Goal: Task Accomplishment & Management: Complete application form

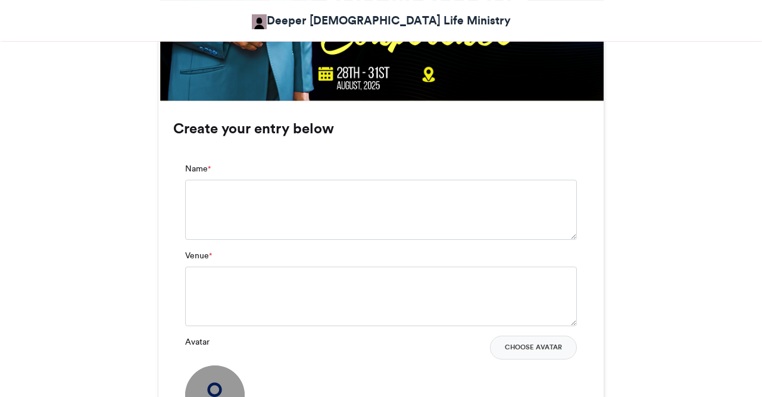
scroll to position [804, 0]
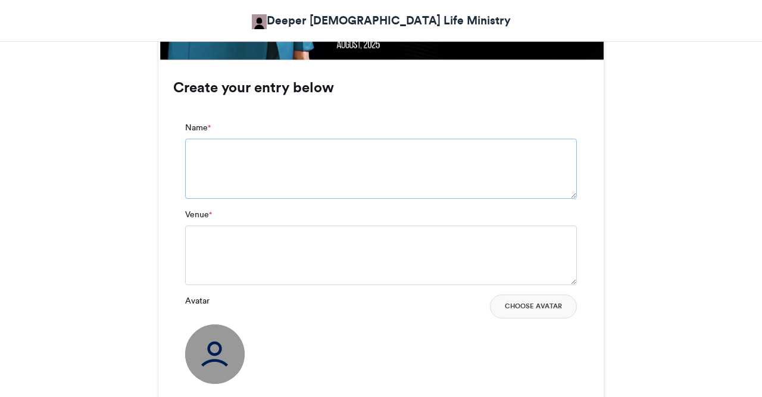
click at [355, 167] on textarea "Name *" at bounding box center [380, 168] width 391 height 59
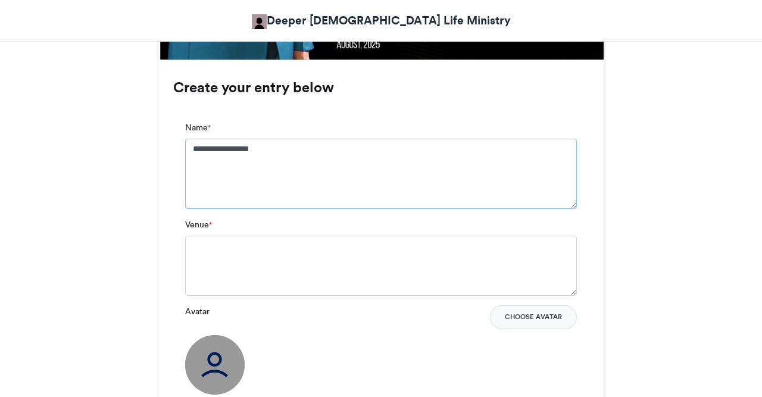
type textarea "**********"
click at [376, 267] on textarea "Venue *" at bounding box center [380, 265] width 391 height 59
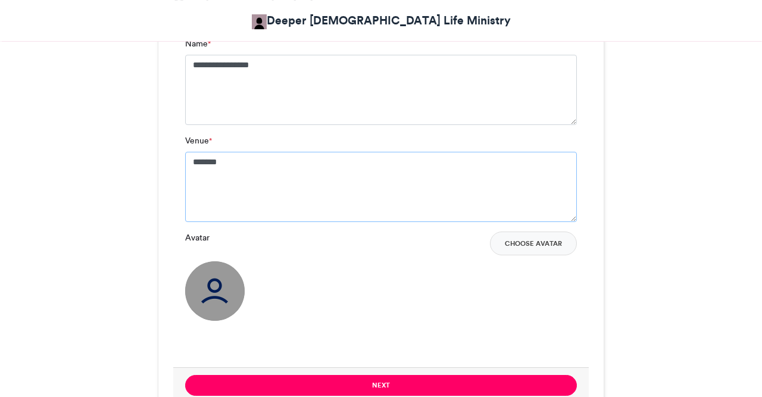
scroll to position [866, 0]
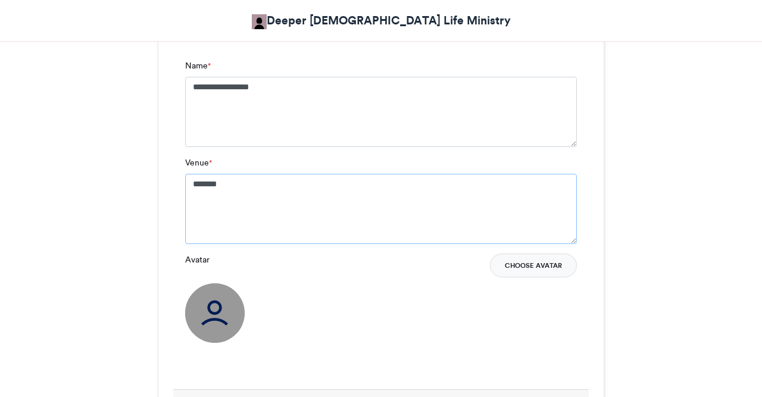
type textarea "*******"
click at [539, 265] on button "Choose Avatar" at bounding box center [533, 265] width 87 height 24
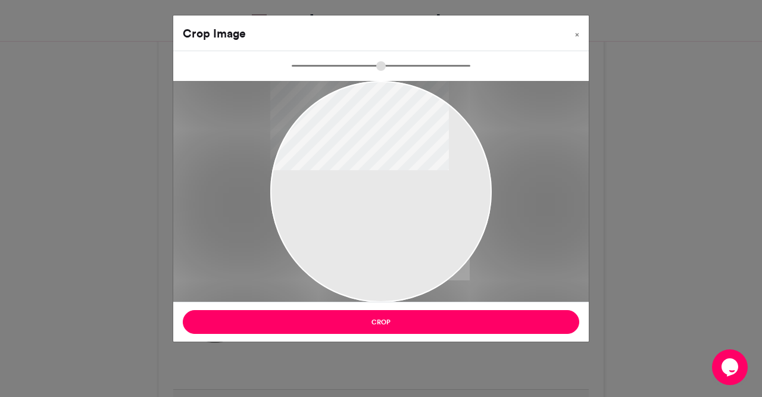
type input "******"
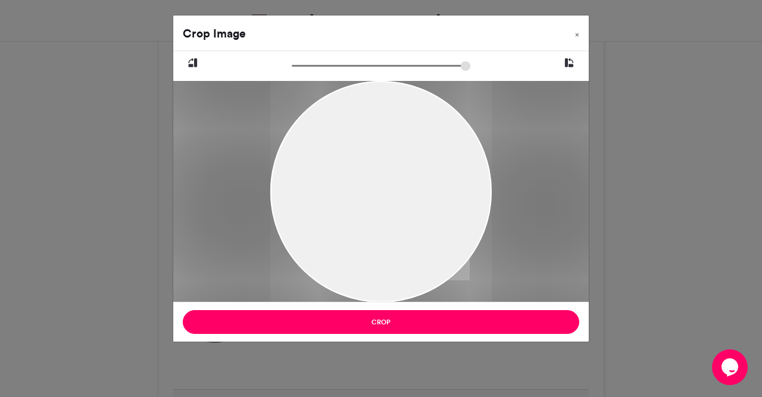
drag, startPoint x: 372, startPoint y: 181, endPoint x: 369, endPoint y: 154, distance: 27.5
click at [369, 154] on div at bounding box center [380, 164] width 221 height 332
drag, startPoint x: 369, startPoint y: 152, endPoint x: 398, endPoint y: 209, distance: 63.9
click at [398, 209] on div at bounding box center [380, 221] width 221 height 332
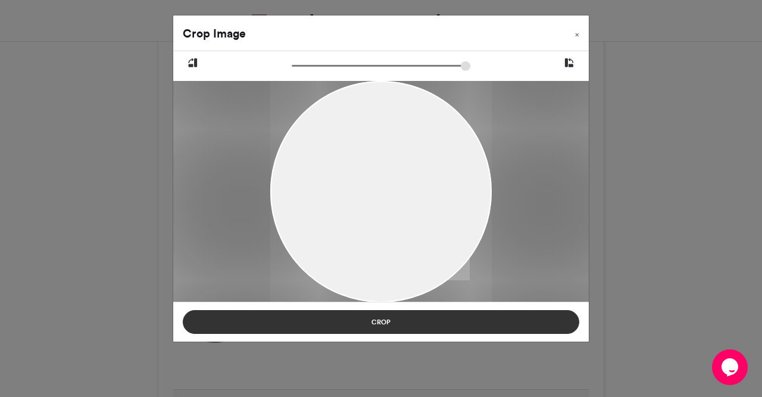
click at [388, 319] on button "Crop" at bounding box center [381, 322] width 396 height 24
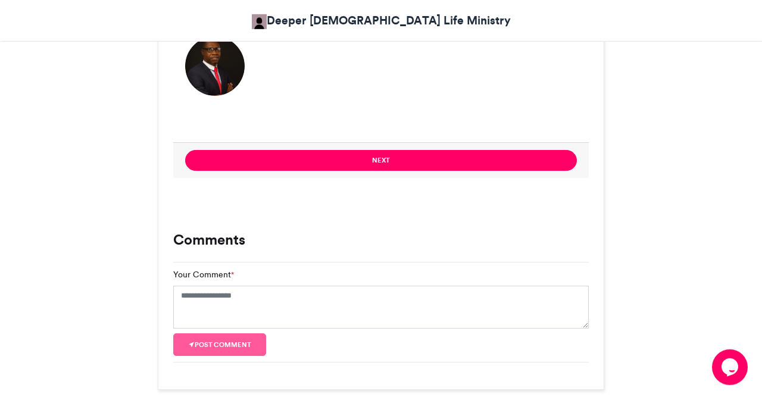
scroll to position [1114, 0]
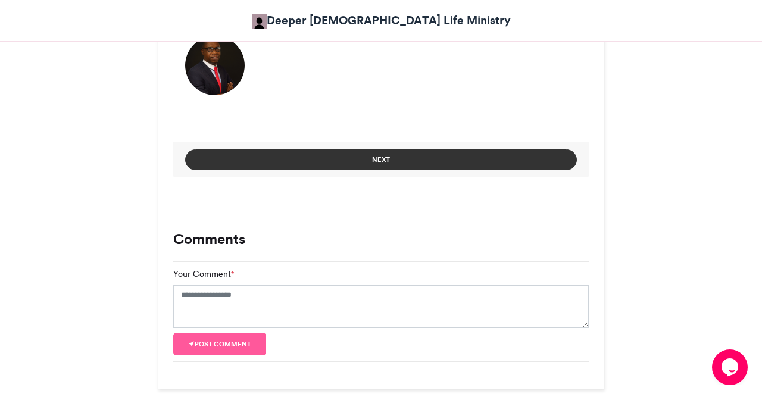
click at [377, 161] on button "Next" at bounding box center [380, 159] width 391 height 21
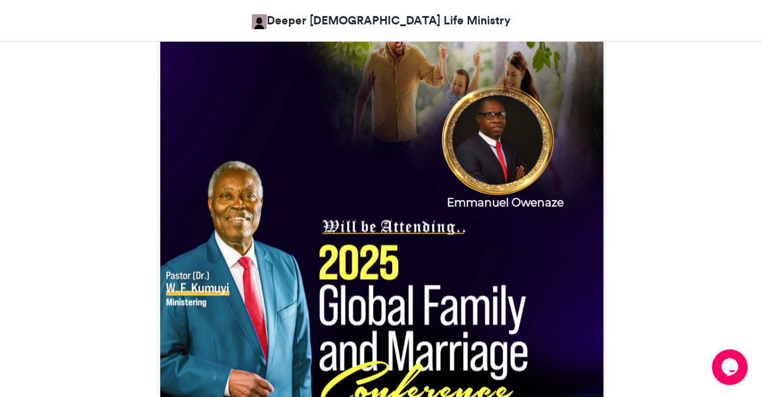
scroll to position [444, 0]
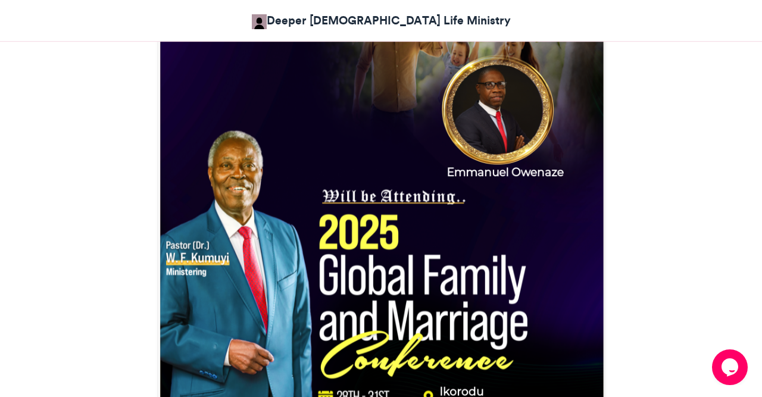
click at [497, 127] on img at bounding box center [380, 203] width 445 height 445
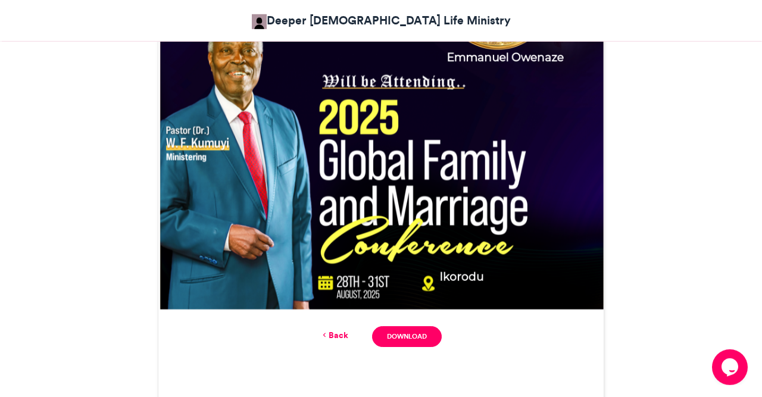
scroll to position [691, 0]
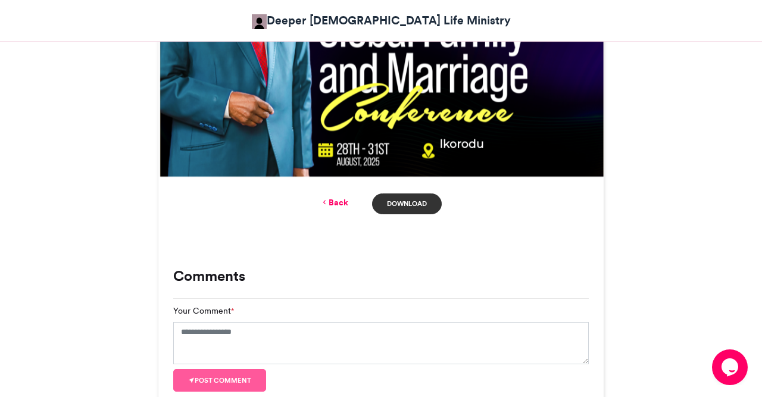
click at [411, 203] on link "Download" at bounding box center [407, 203] width 70 height 21
